Goal: Task Accomplishment & Management: Complete application form

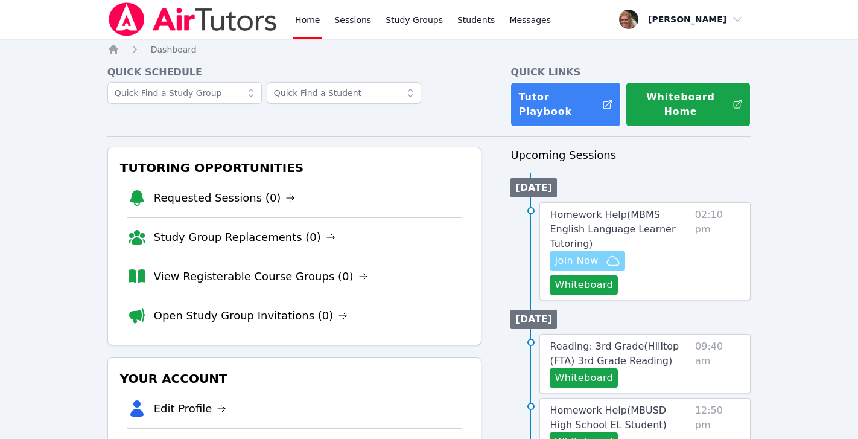
click at [613, 253] on icon "button" at bounding box center [613, 260] width 14 height 14
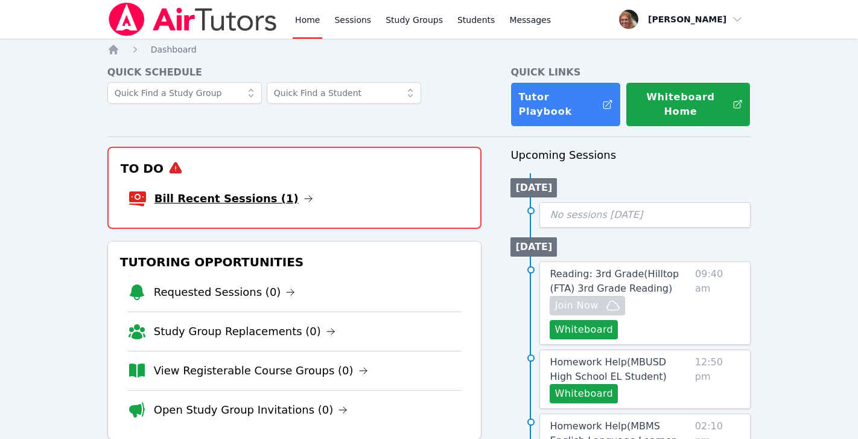
click at [261, 190] on link "Bill Recent Sessions (1)" at bounding box center [233, 198] width 159 height 17
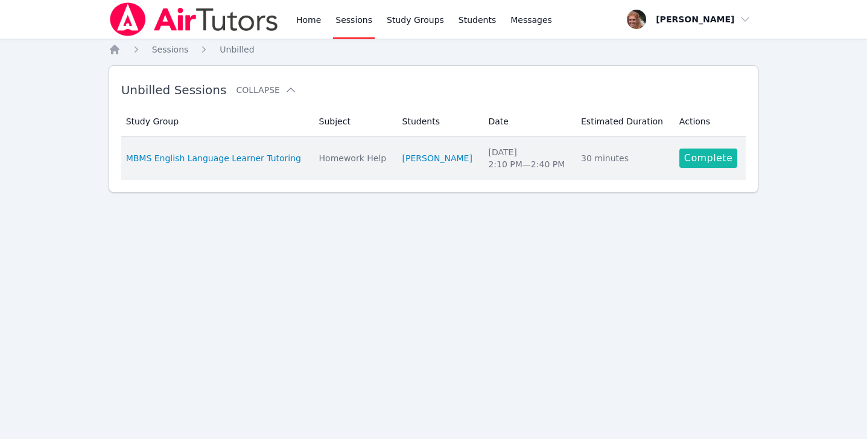
click at [695, 159] on link "Complete" at bounding box center [709, 157] width 58 height 19
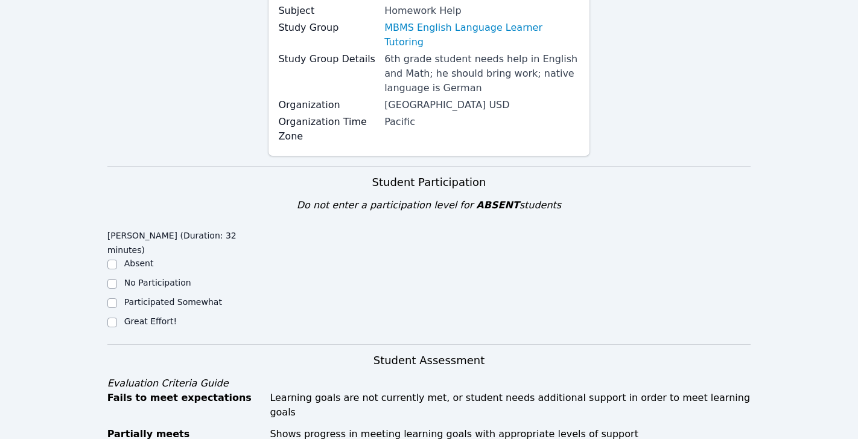
scroll to position [288, 0]
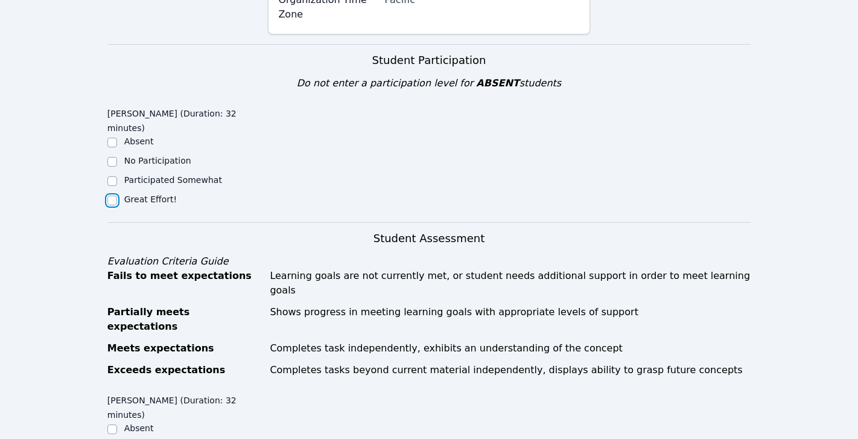
click at [110, 196] on input "Great Effort!" at bounding box center [112, 201] width 10 height 10
checkbox input "true"
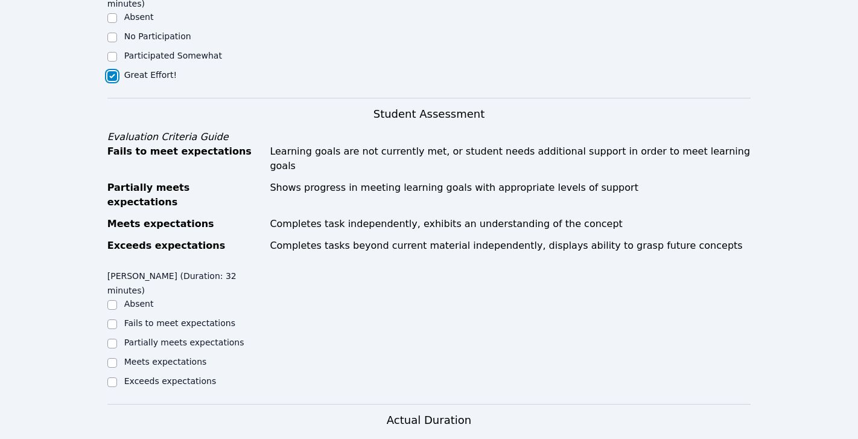
scroll to position [523, 0]
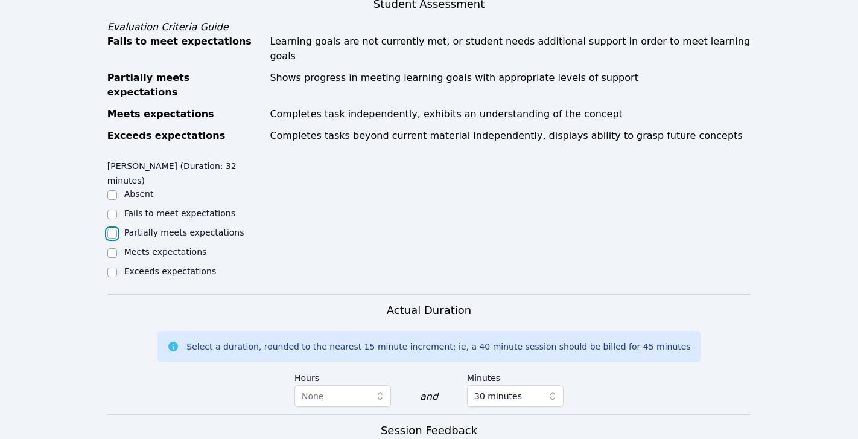
click at [110, 229] on input "Partially meets expectations" at bounding box center [112, 234] width 10 height 10
checkbox input "true"
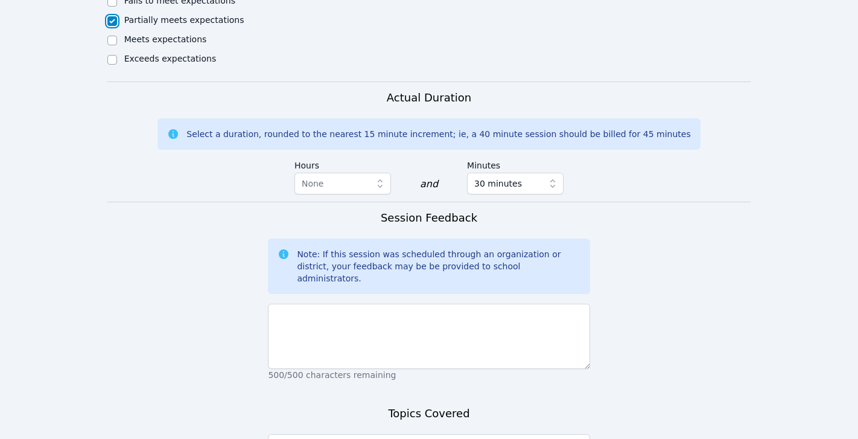
scroll to position [737, 0]
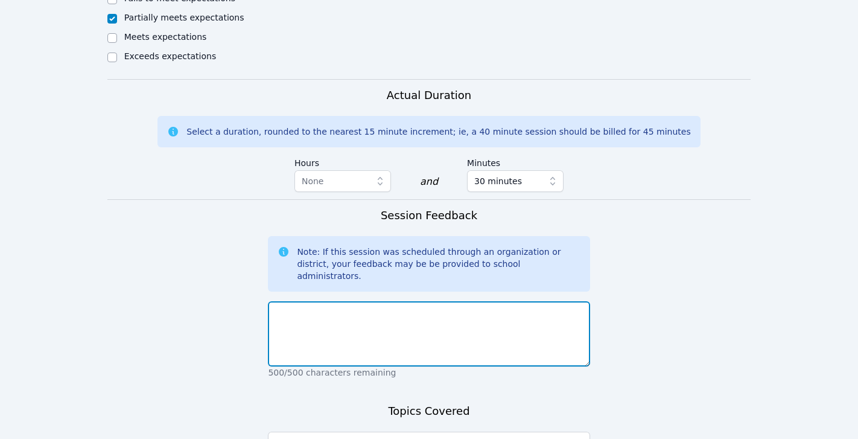
click at [315, 301] on textarea at bounding box center [429, 333] width 322 height 65
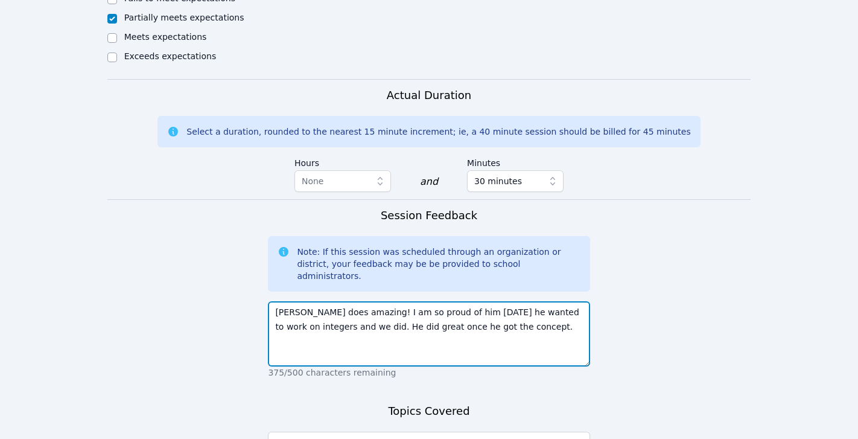
type textarea "Paul does amazing! I am so proud of him Today he wanted to work on integers and…"
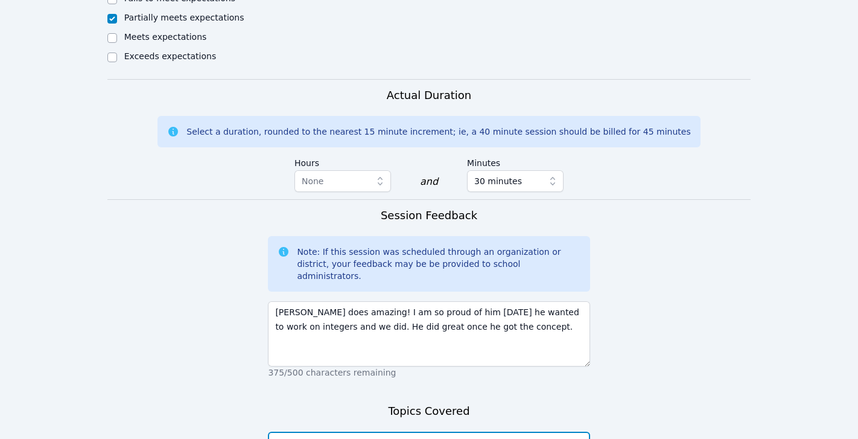
scroll to position [810, 0]
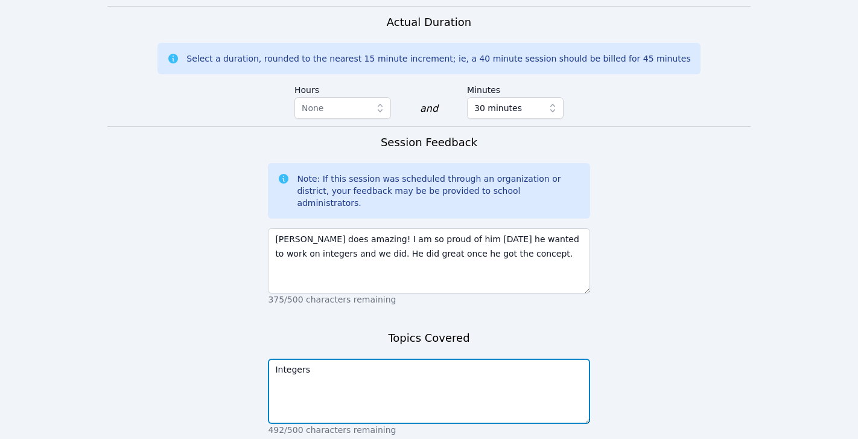
type textarea "Integers"
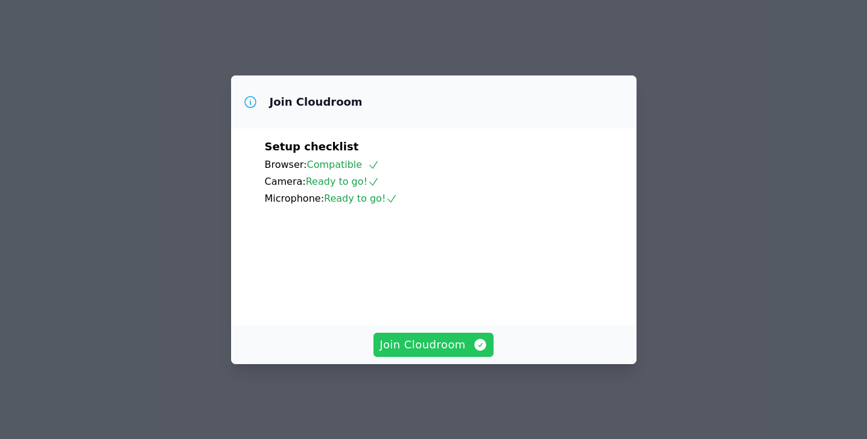
click at [435, 353] on span "Join Cloudroom" at bounding box center [434, 344] width 108 height 17
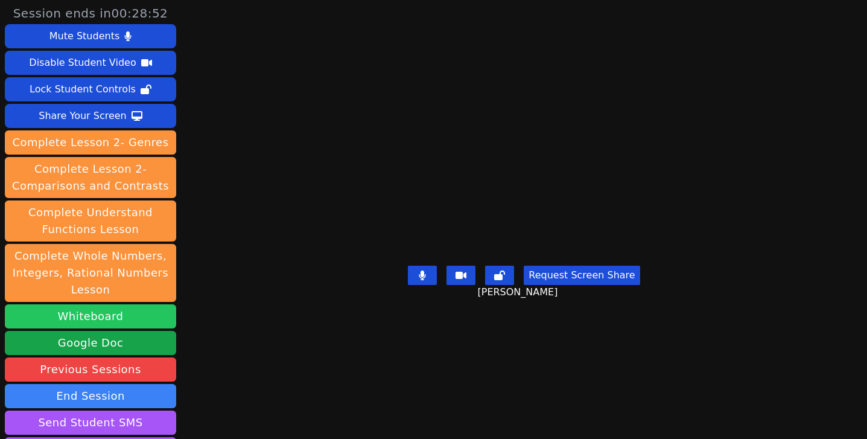
click at [106, 313] on button "Whiteboard" at bounding box center [90, 316] width 171 height 24
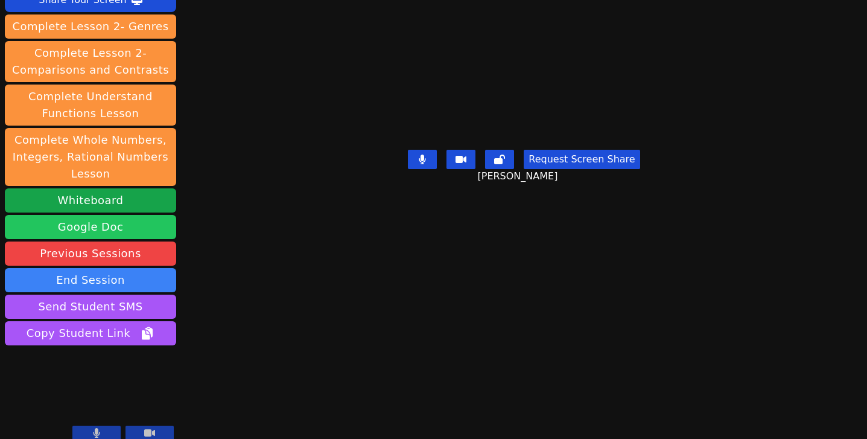
scroll to position [126, 0]
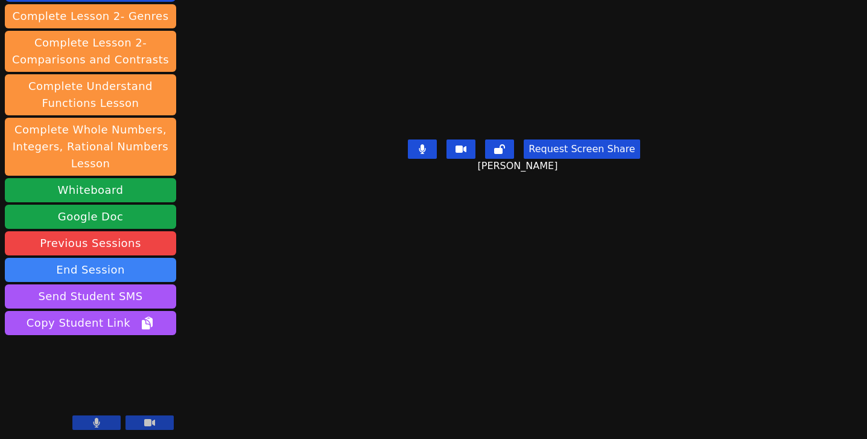
click at [98, 428] on button at bounding box center [96, 422] width 48 height 14
click at [99, 423] on icon at bounding box center [97, 423] width 12 height 10
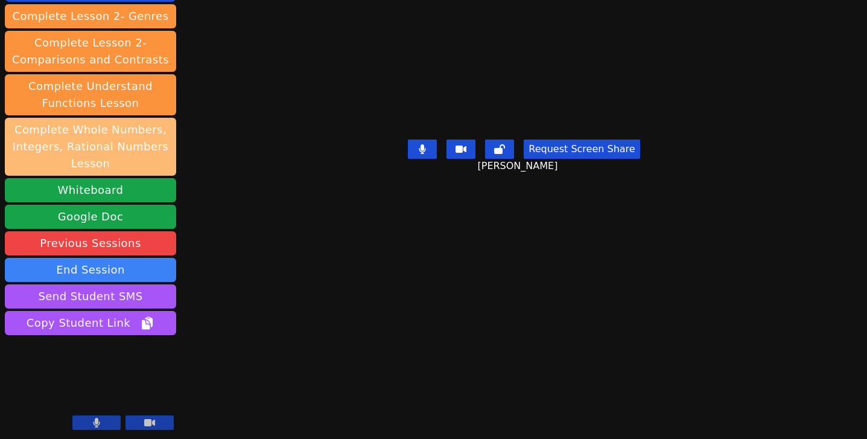
scroll to position [0, 0]
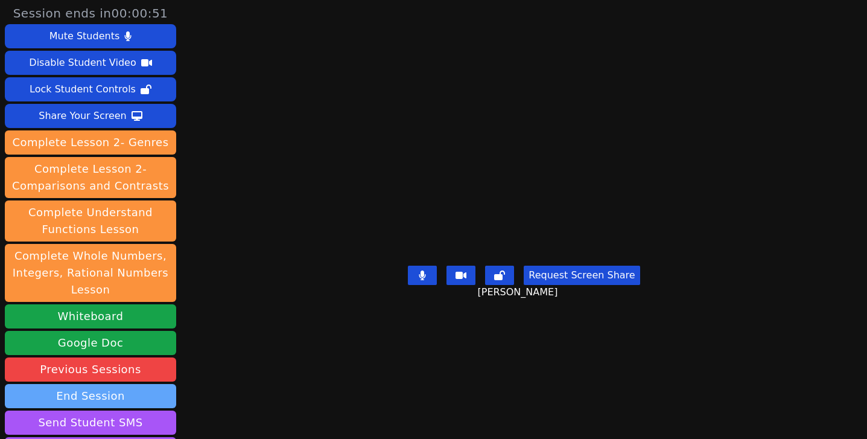
click at [108, 398] on button "End Session" at bounding box center [90, 396] width 171 height 24
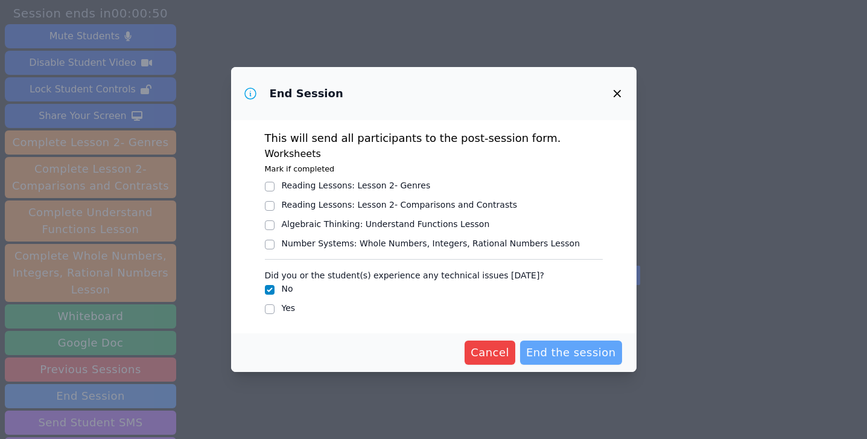
click at [570, 350] on span "End the session" at bounding box center [571, 352] width 90 height 17
